Goal: Task Accomplishment & Management: Manage account settings

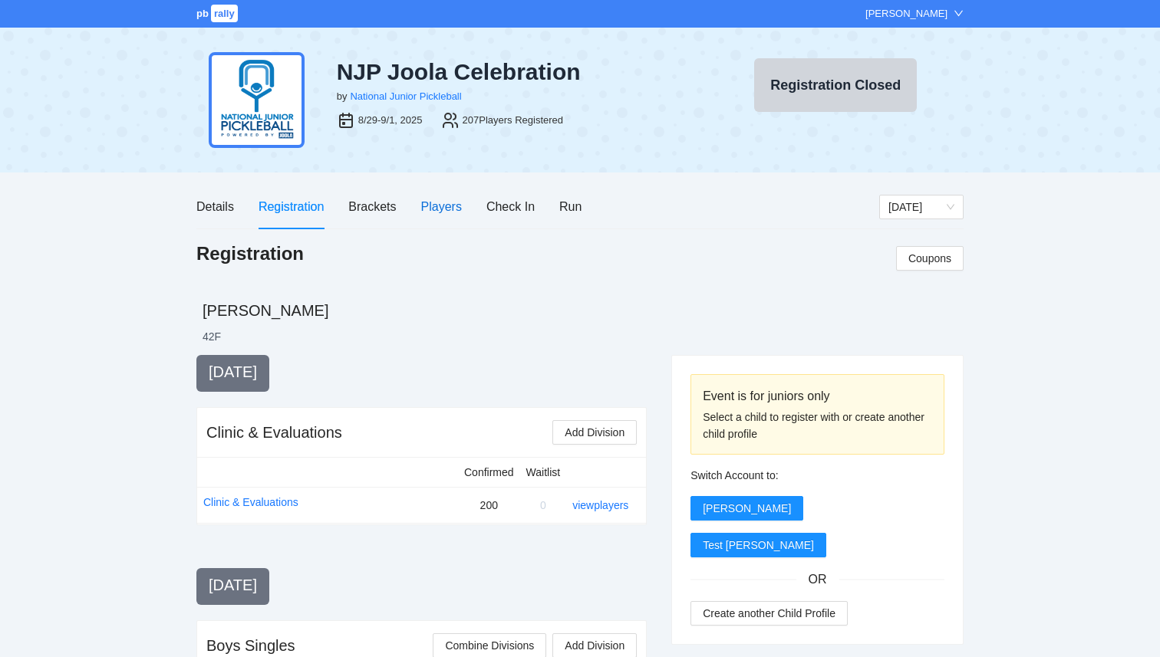
click at [453, 204] on div "Players" at bounding box center [441, 206] width 41 height 19
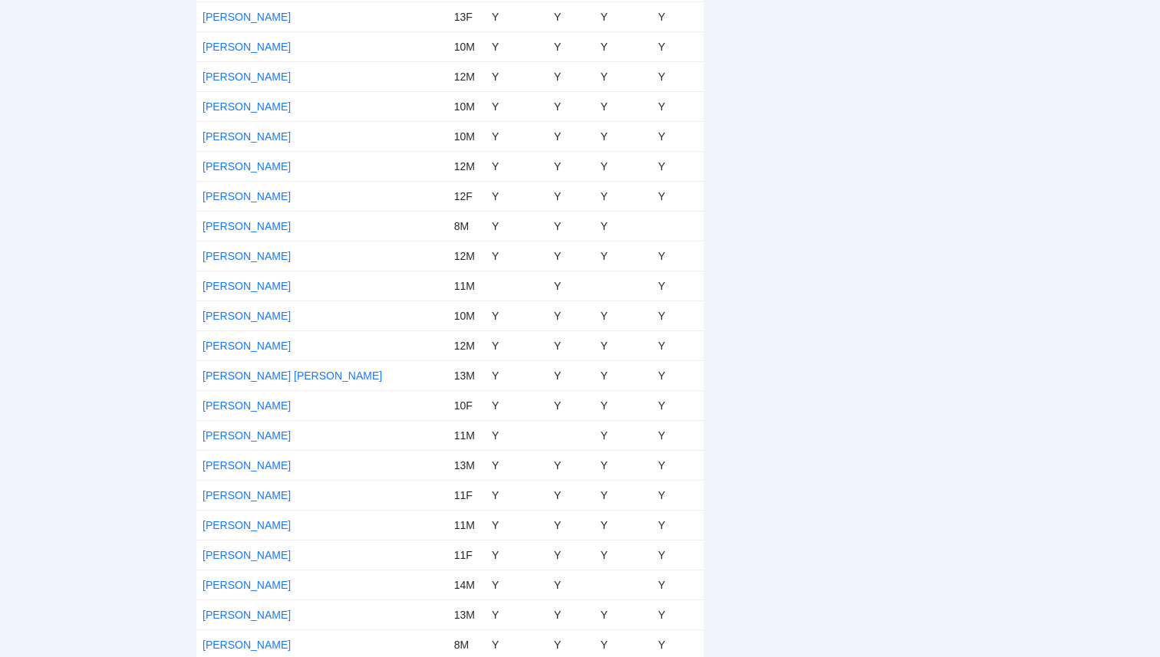
scroll to position [5472, 0]
click at [238, 107] on link "[PERSON_NAME]" at bounding box center [247, 108] width 88 height 12
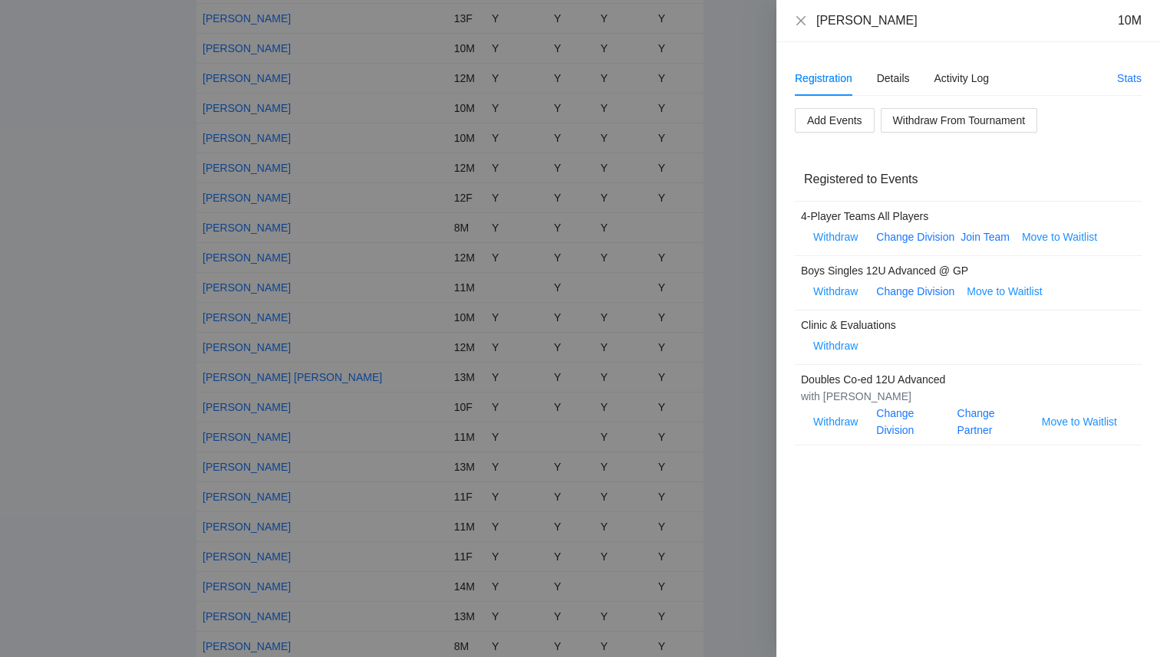
click at [118, 226] on div at bounding box center [580, 328] width 1160 height 657
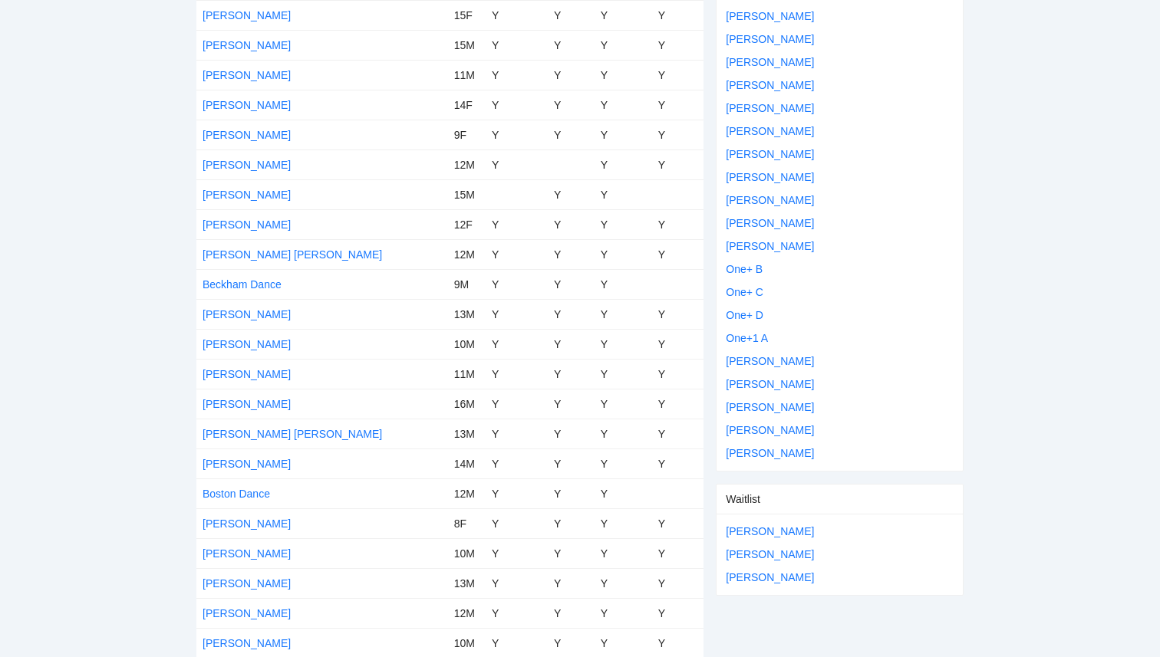
scroll to position [0, 0]
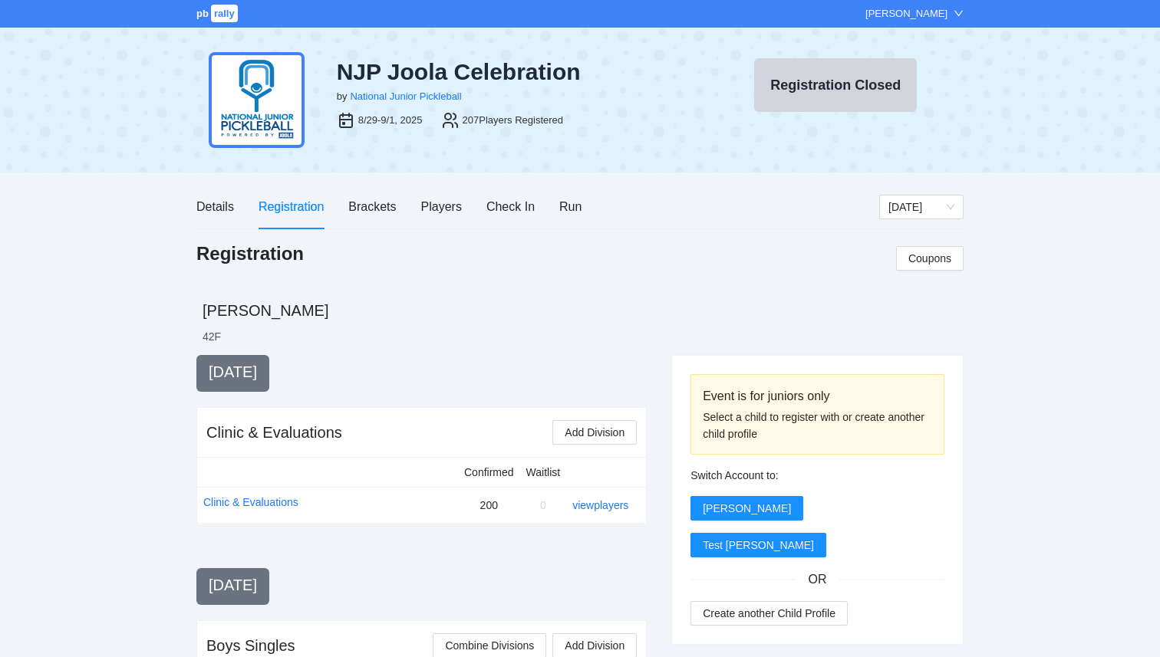
click at [271, 208] on div "Registration" at bounding box center [291, 206] width 65 height 19
click at [457, 201] on div "Players" at bounding box center [441, 206] width 41 height 19
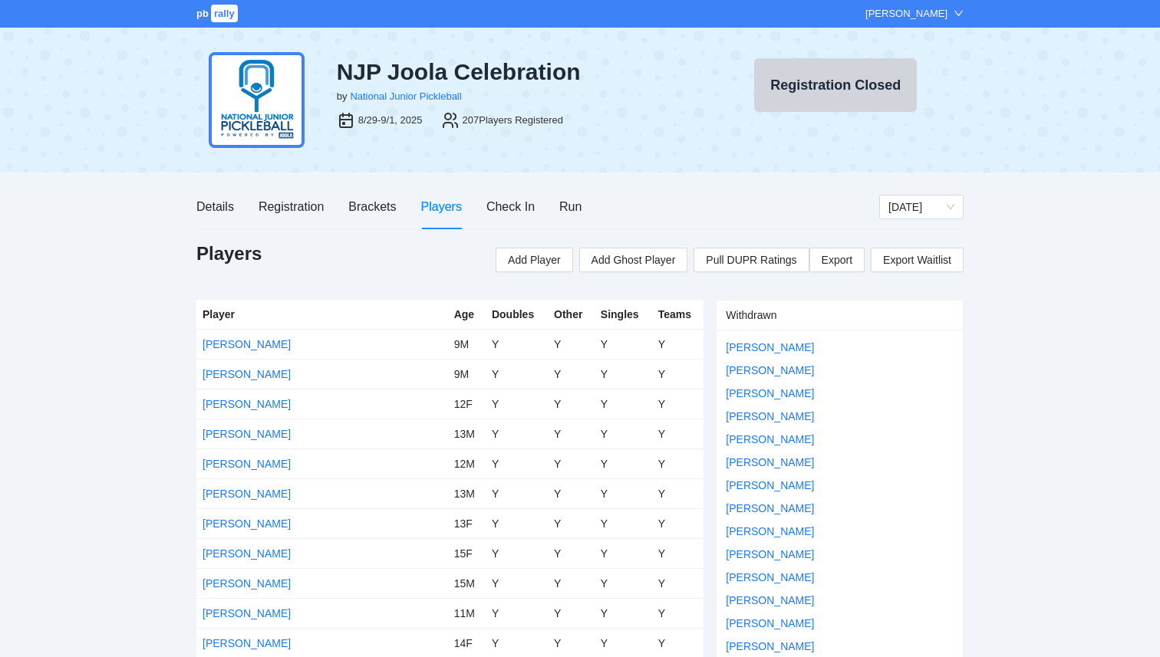
scroll to position [5, 0]
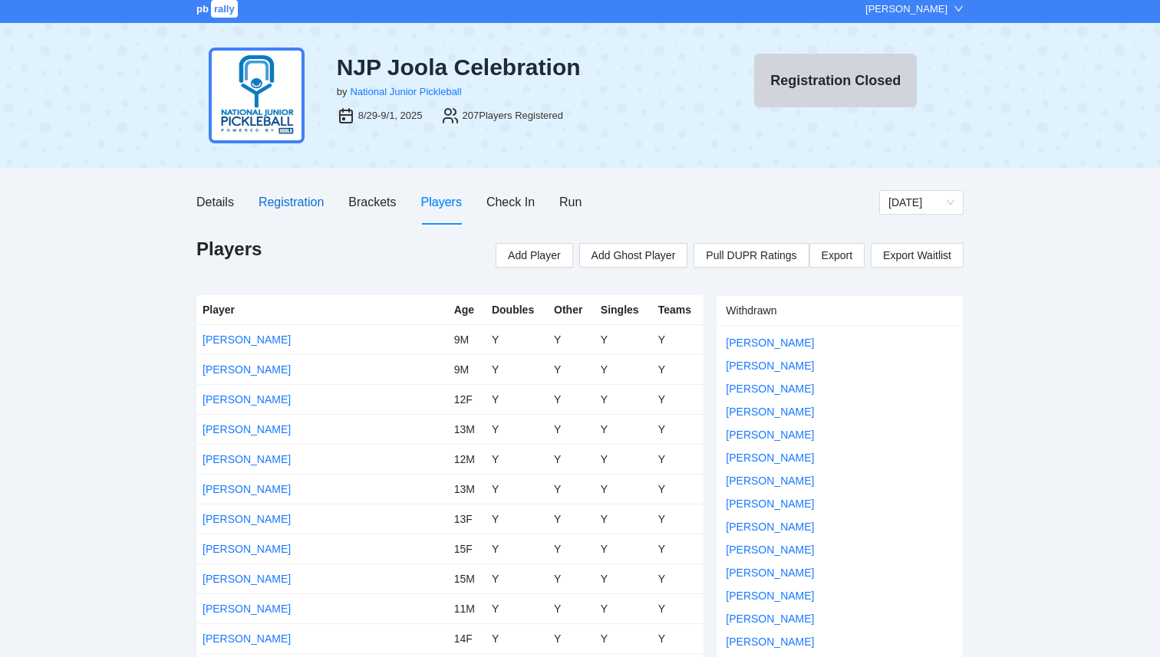
click at [269, 203] on div "Registration" at bounding box center [291, 202] width 65 height 19
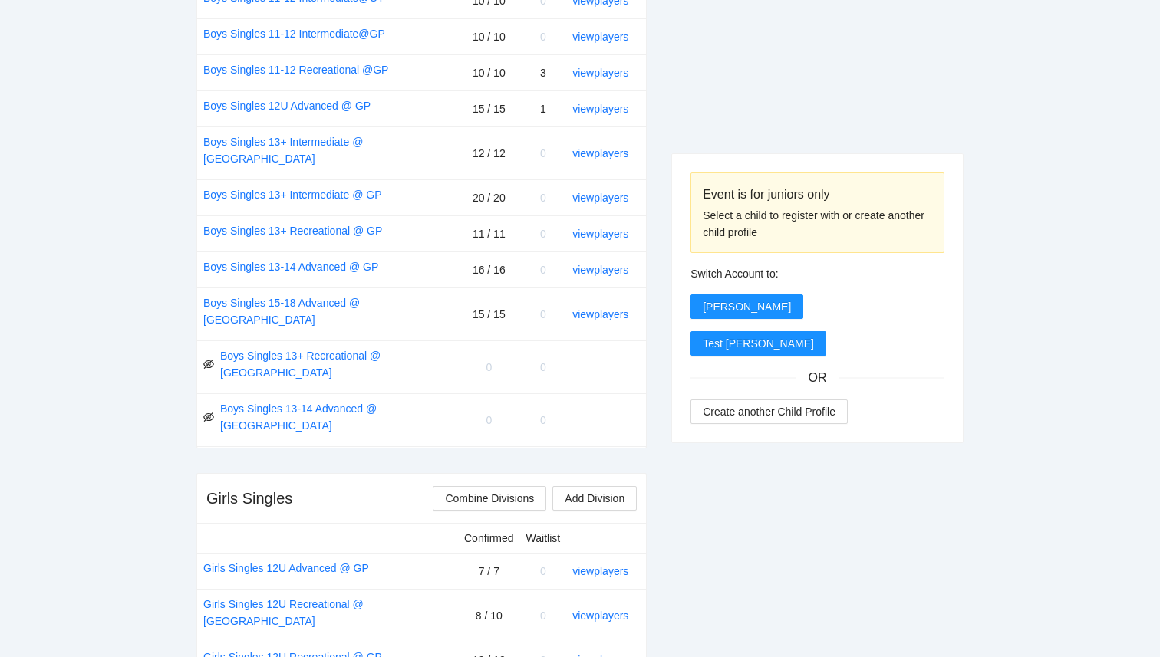
scroll to position [903, 0]
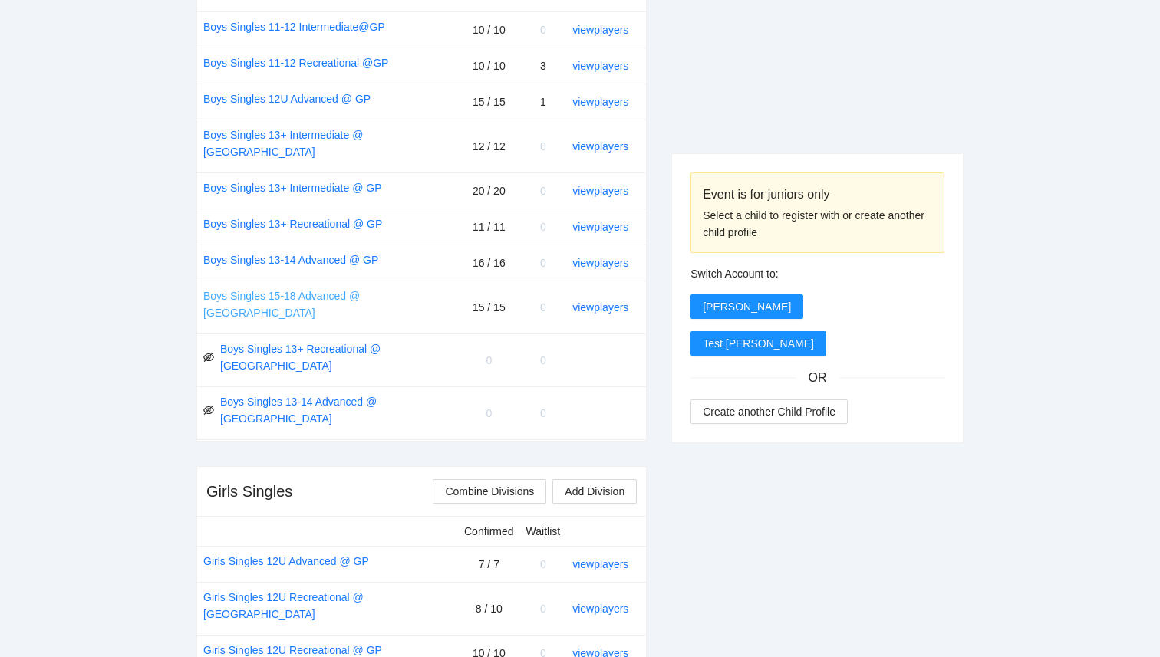
click at [316, 288] on link "Boys Singles 15-18 Advanced @ [GEOGRAPHIC_DATA]" at bounding box center [327, 305] width 249 height 34
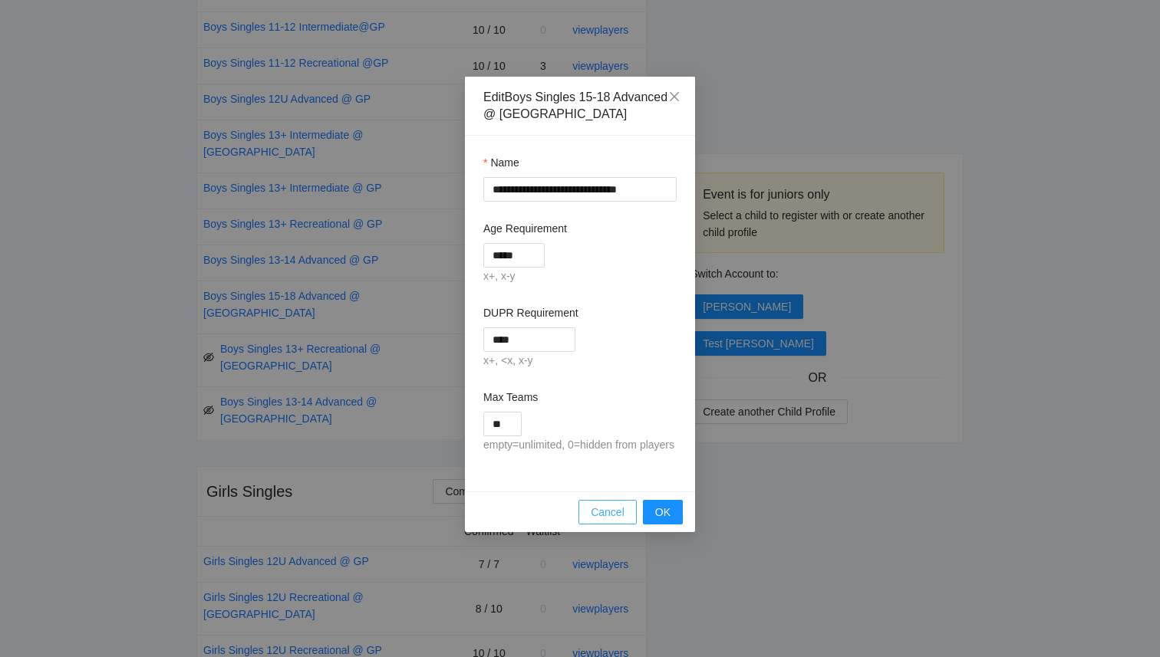
click at [605, 521] on span "Cancel" at bounding box center [608, 512] width 34 height 17
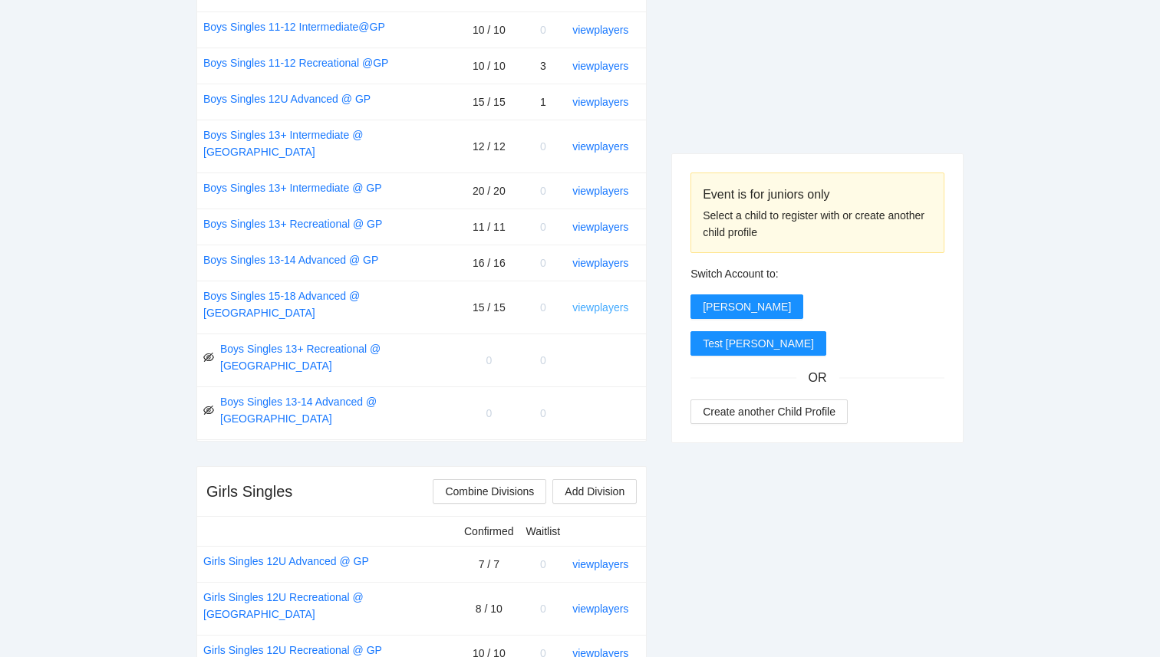
click at [590, 301] on link "view players" at bounding box center [600, 307] width 56 height 12
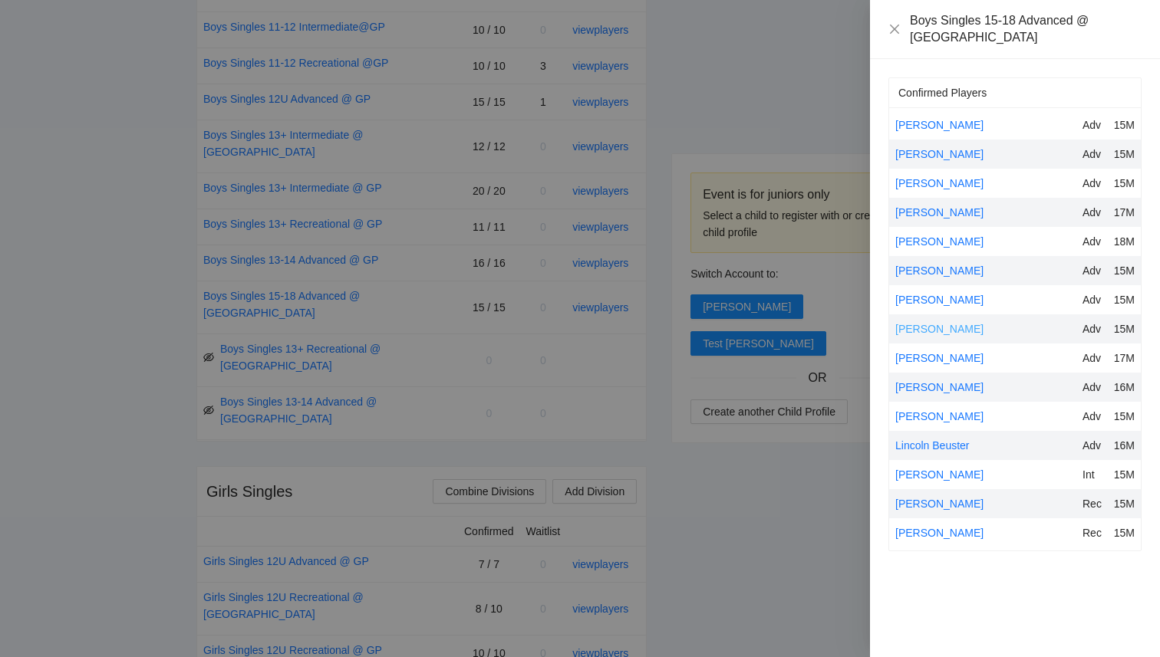
click at [934, 323] on link "[PERSON_NAME]" at bounding box center [939, 329] width 88 height 12
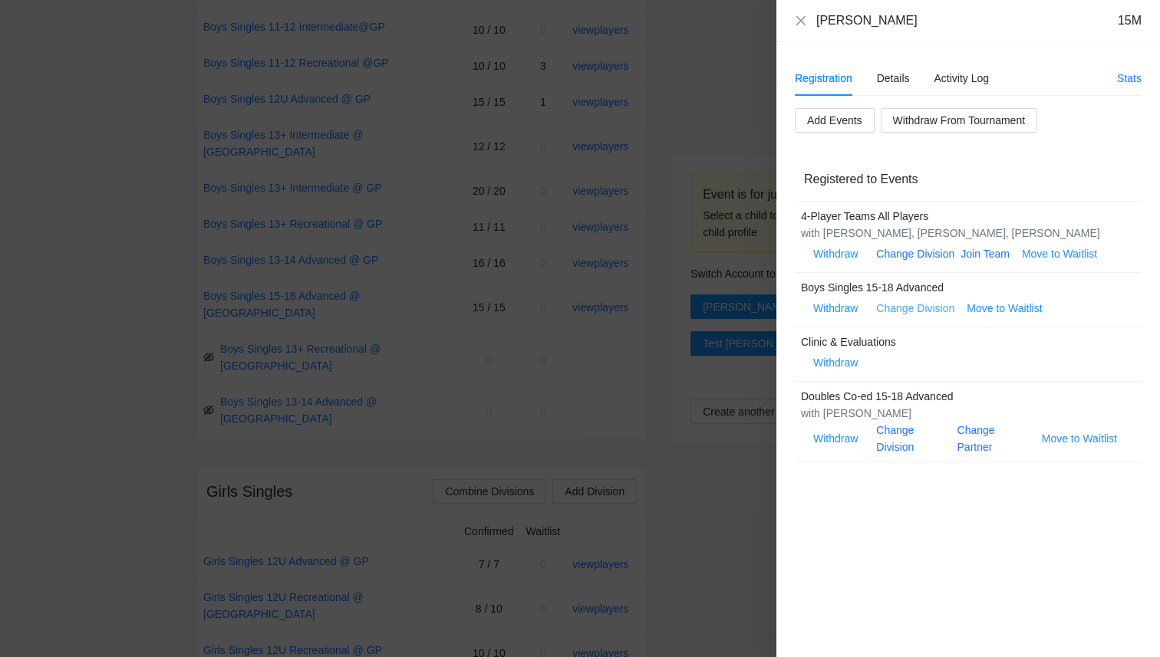
click at [934, 311] on link "Change Division" at bounding box center [915, 308] width 78 height 12
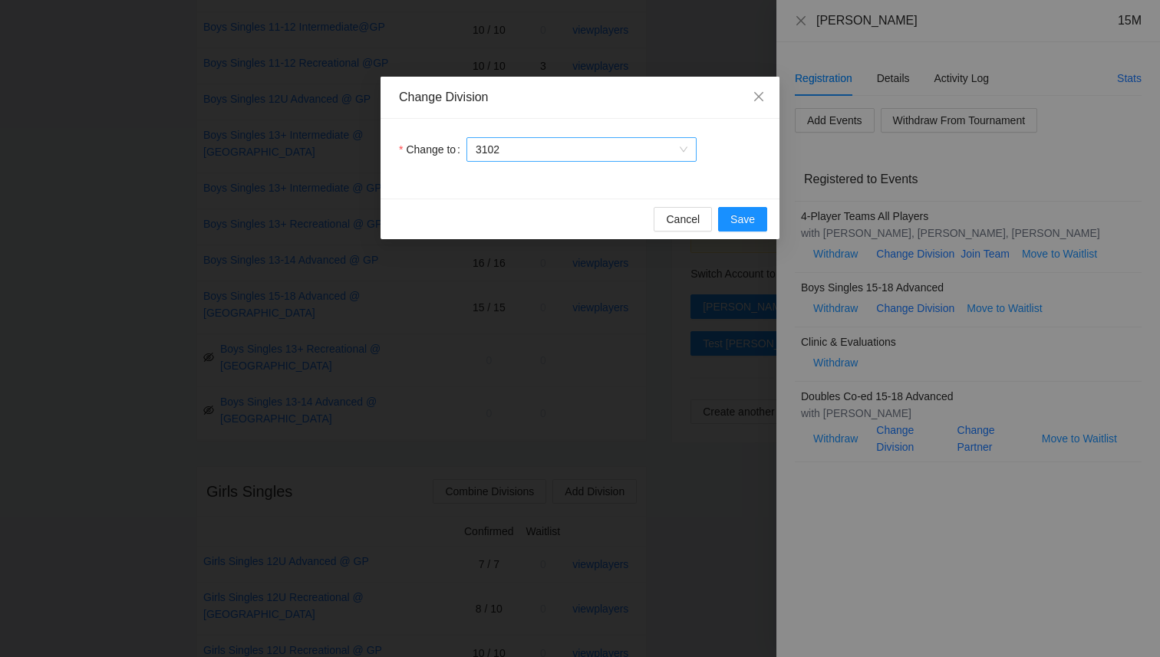
click at [648, 153] on span "3102" at bounding box center [582, 149] width 212 height 23
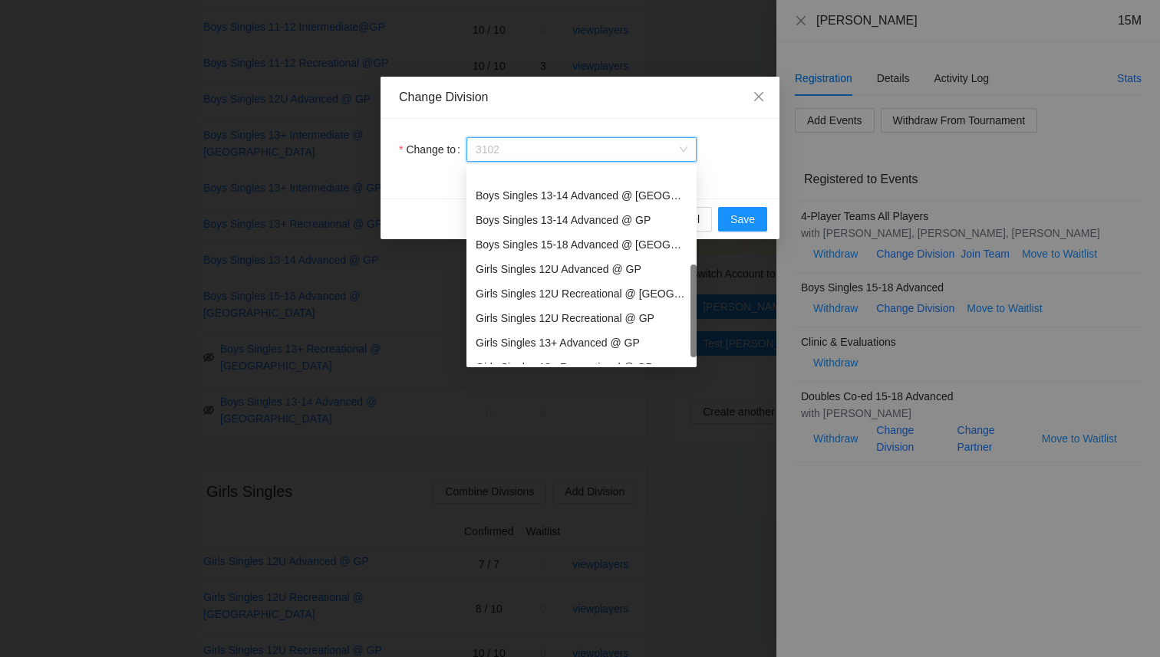
scroll to position [272, 0]
click at [635, 255] on div "Boys Singles 15-18 Advanced @ [GEOGRAPHIC_DATA]" at bounding box center [582, 251] width 212 height 17
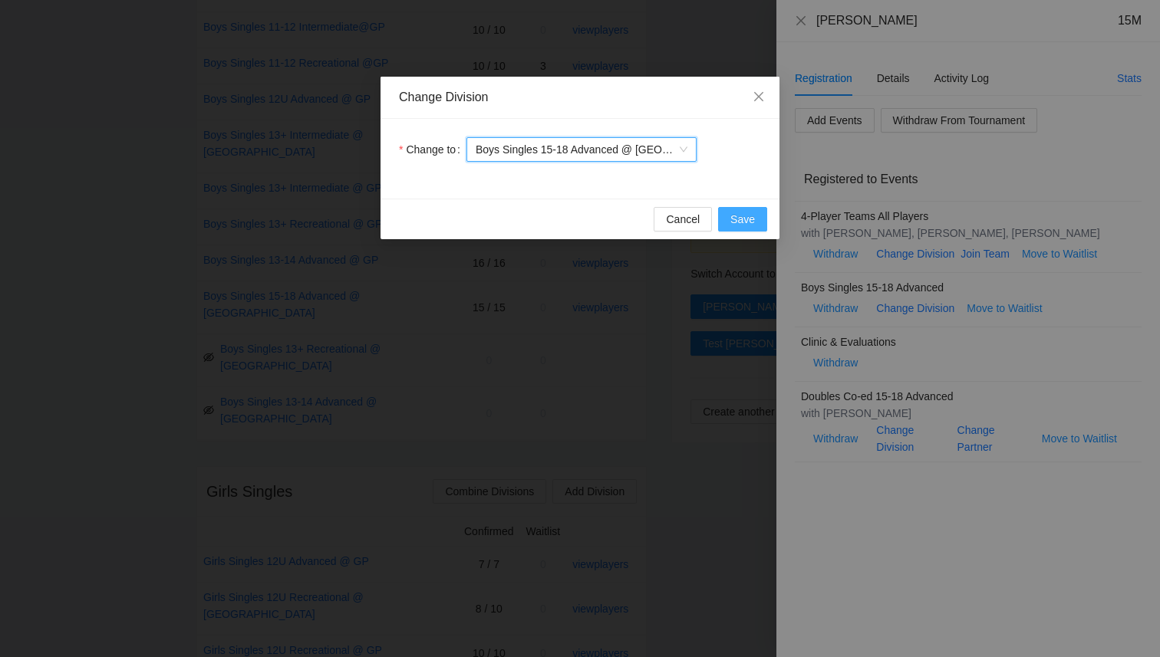
click at [750, 217] on span "Save" at bounding box center [742, 219] width 25 height 17
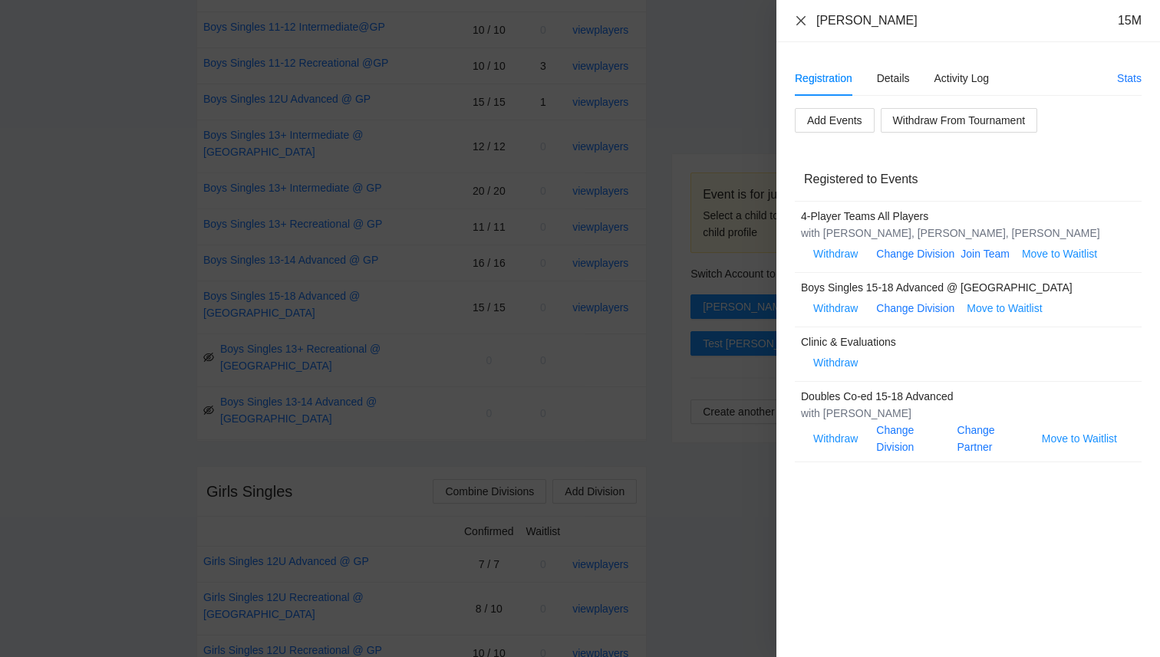
click at [805, 20] on icon "close" at bounding box center [801, 21] width 12 height 12
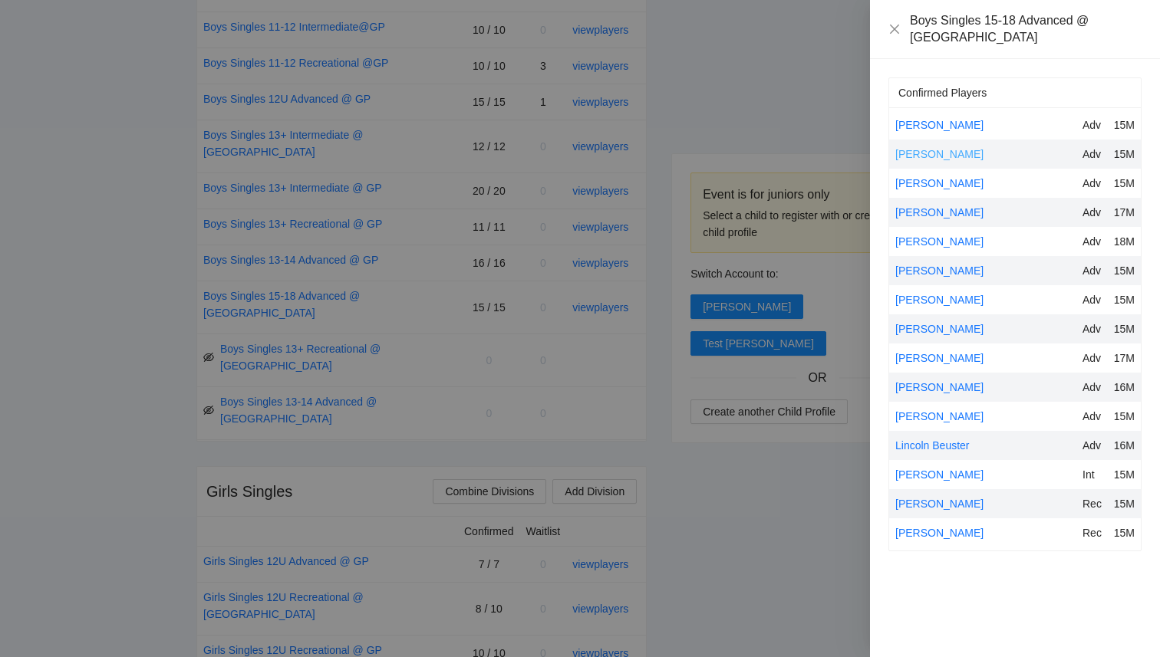
click at [930, 148] on link "[PERSON_NAME]" at bounding box center [939, 154] width 88 height 12
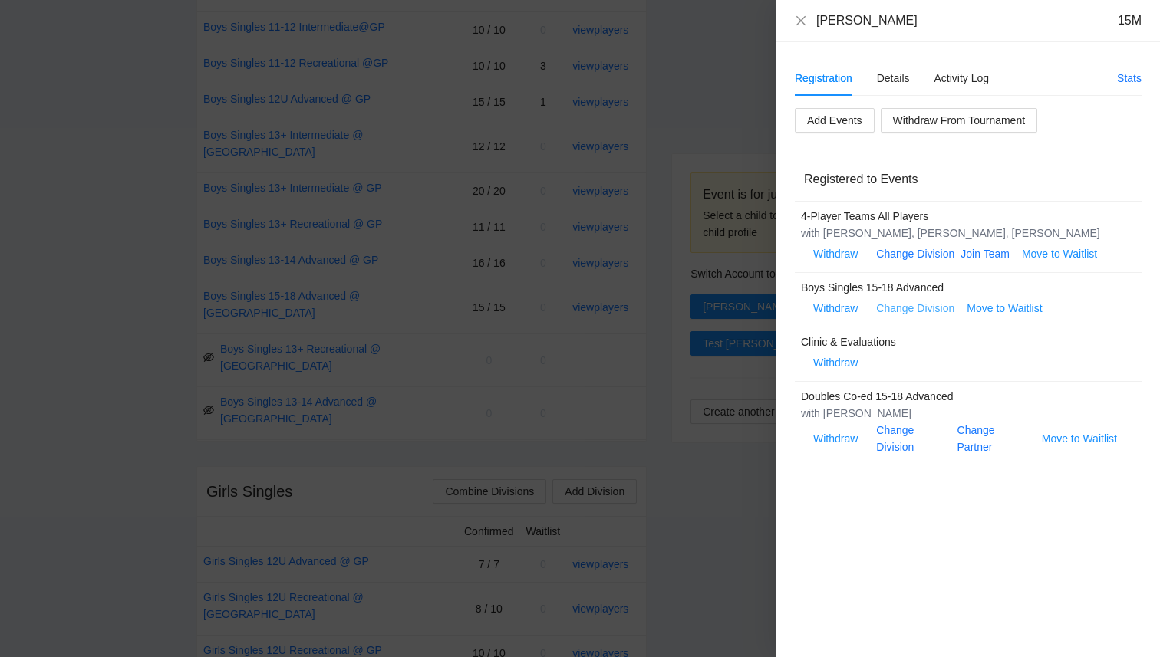
click at [923, 311] on link "Change Division" at bounding box center [915, 308] width 78 height 12
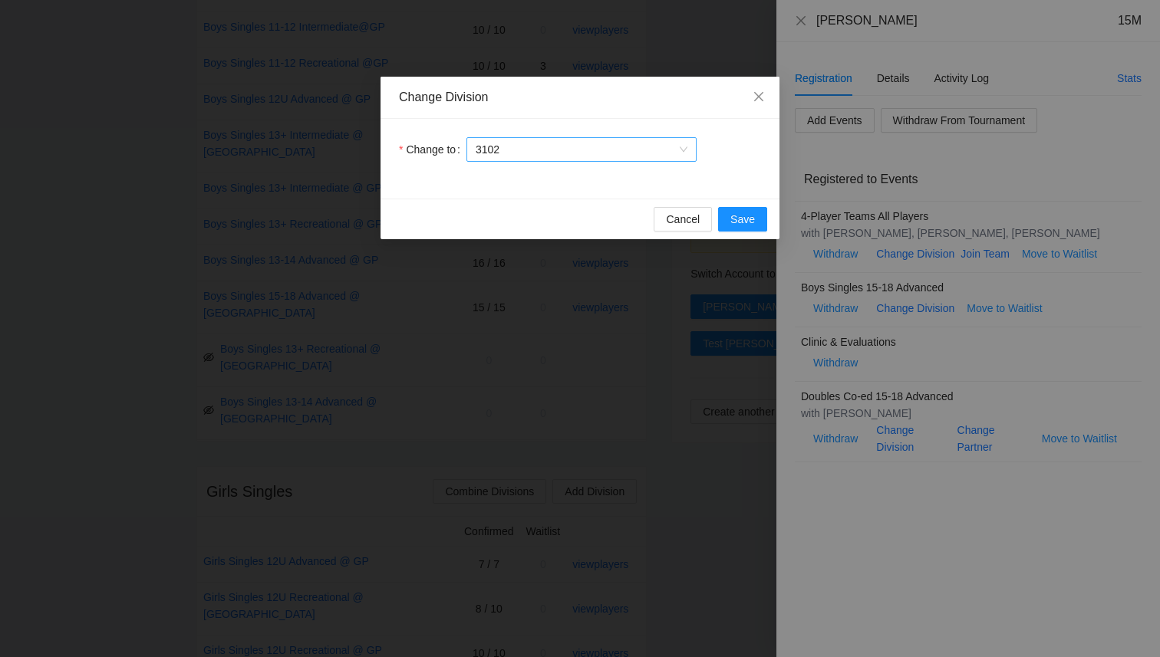
click at [581, 140] on span "3102" at bounding box center [582, 149] width 212 height 23
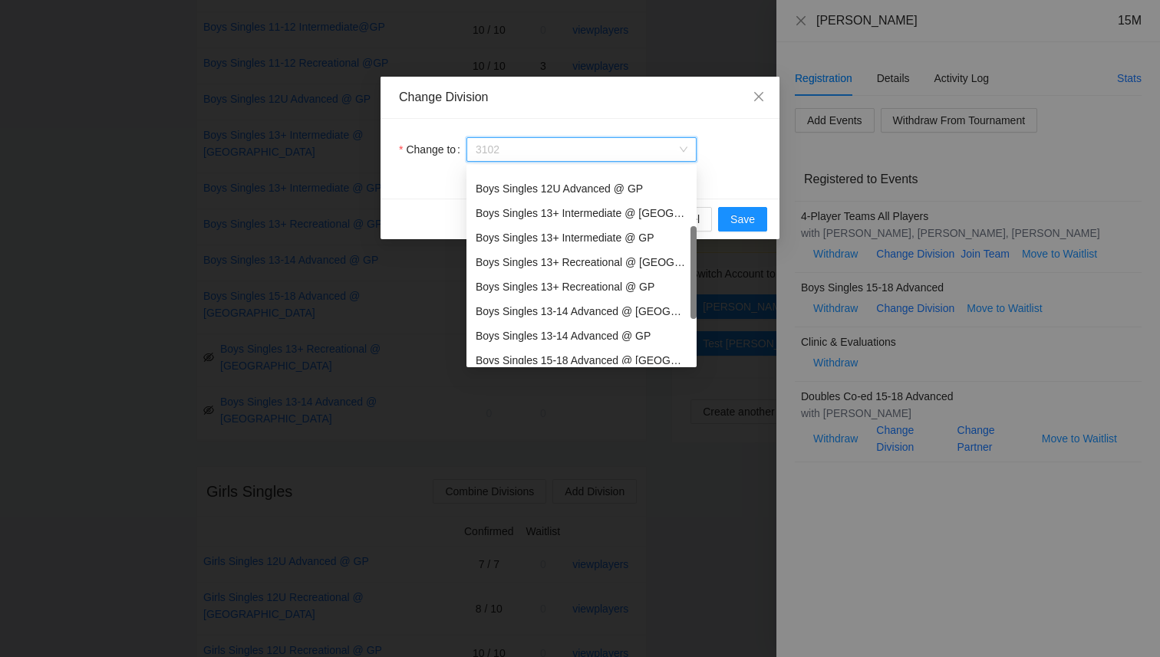
scroll to position [202, 0]
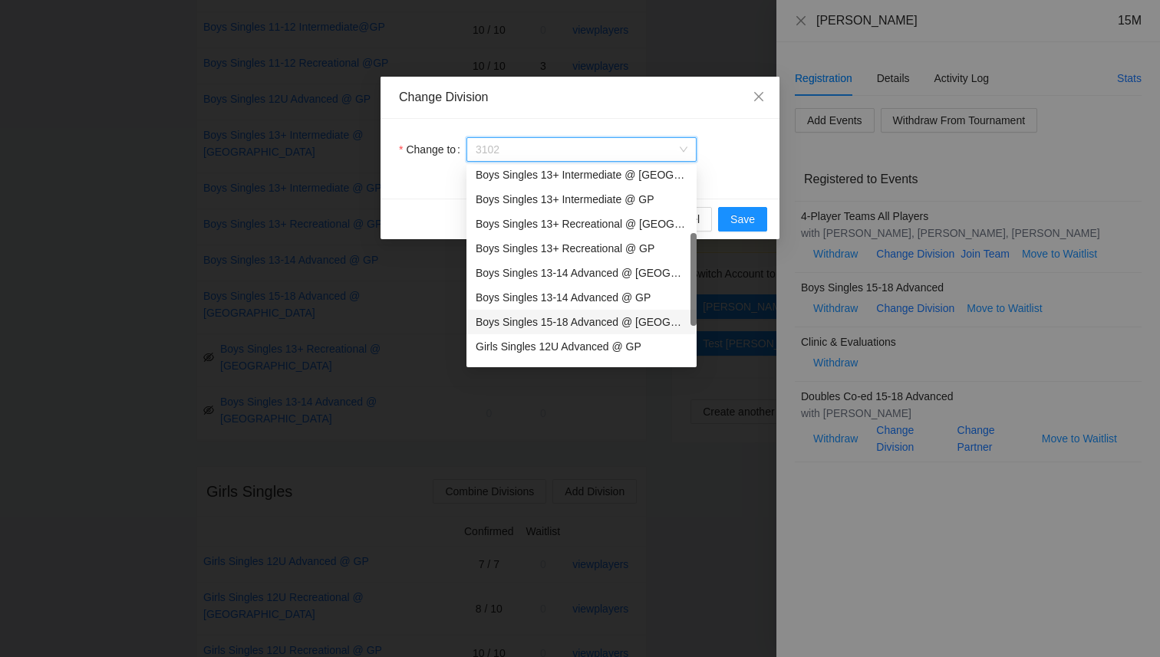
click at [604, 324] on div "Boys Singles 15-18 Advanced @ [GEOGRAPHIC_DATA]" at bounding box center [582, 322] width 212 height 17
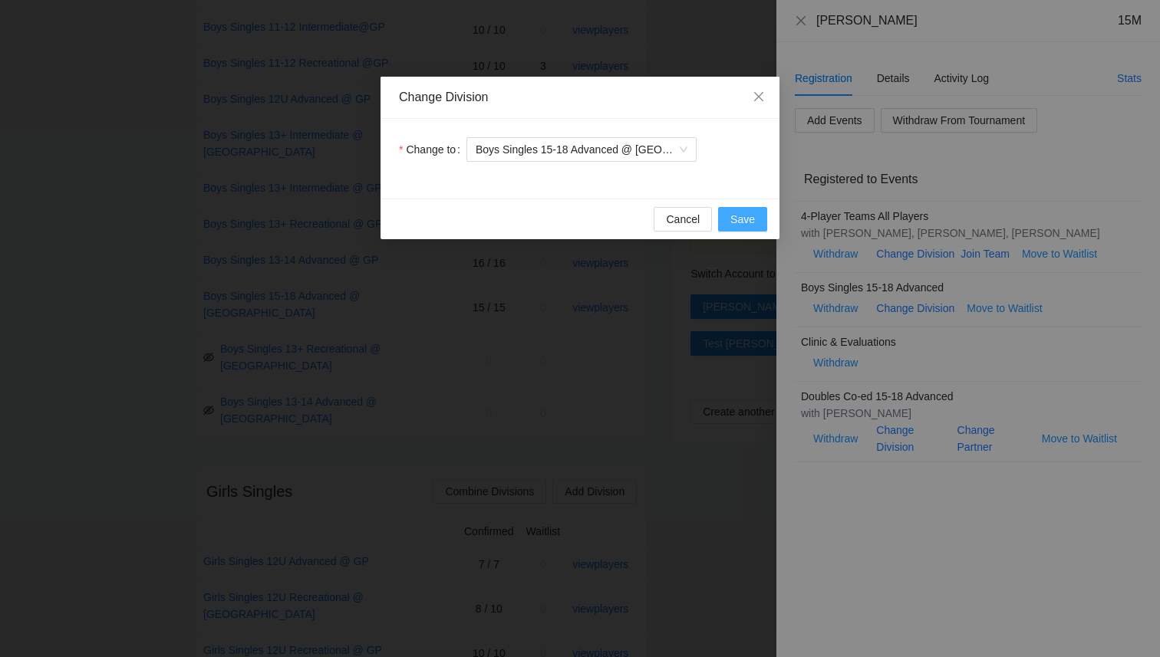
click at [741, 222] on span "Save" at bounding box center [742, 219] width 25 height 17
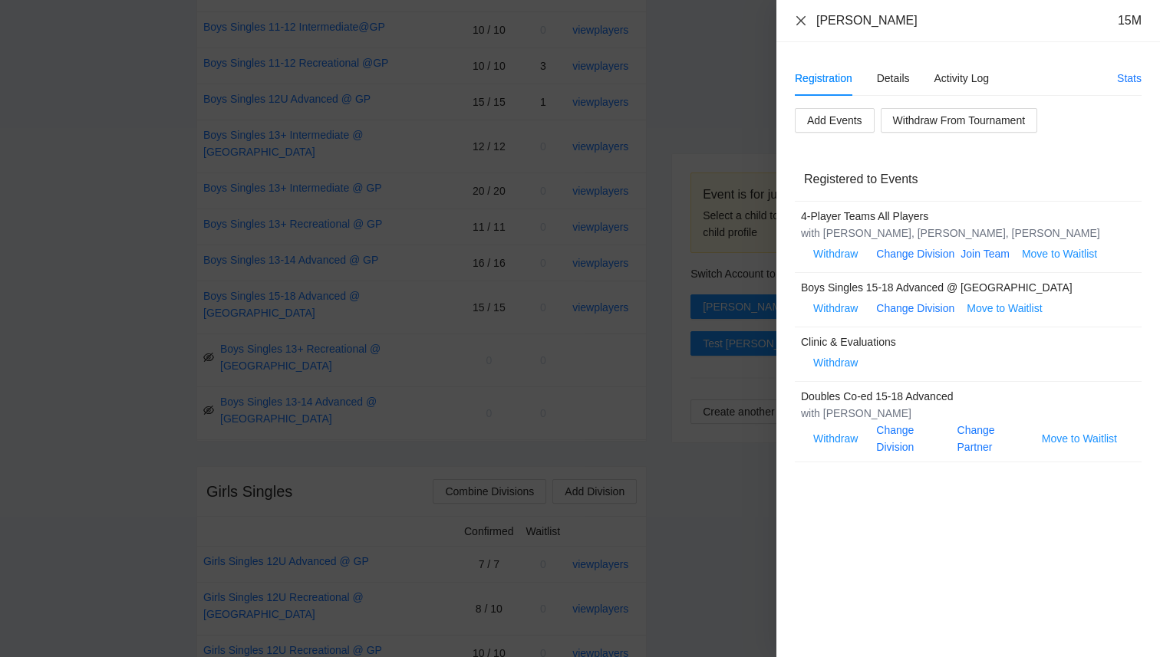
click at [798, 19] on icon "close" at bounding box center [801, 21] width 12 height 12
